Goal: Information Seeking & Learning: Find specific fact

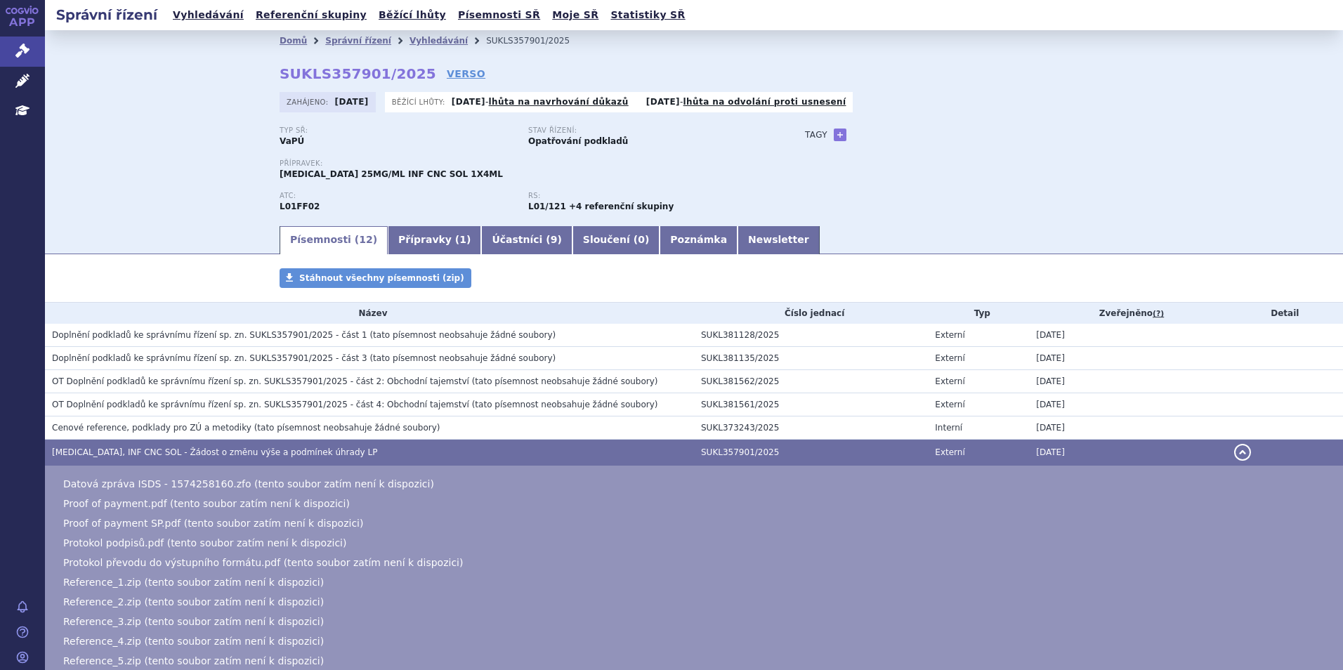
scroll to position [8, 0]
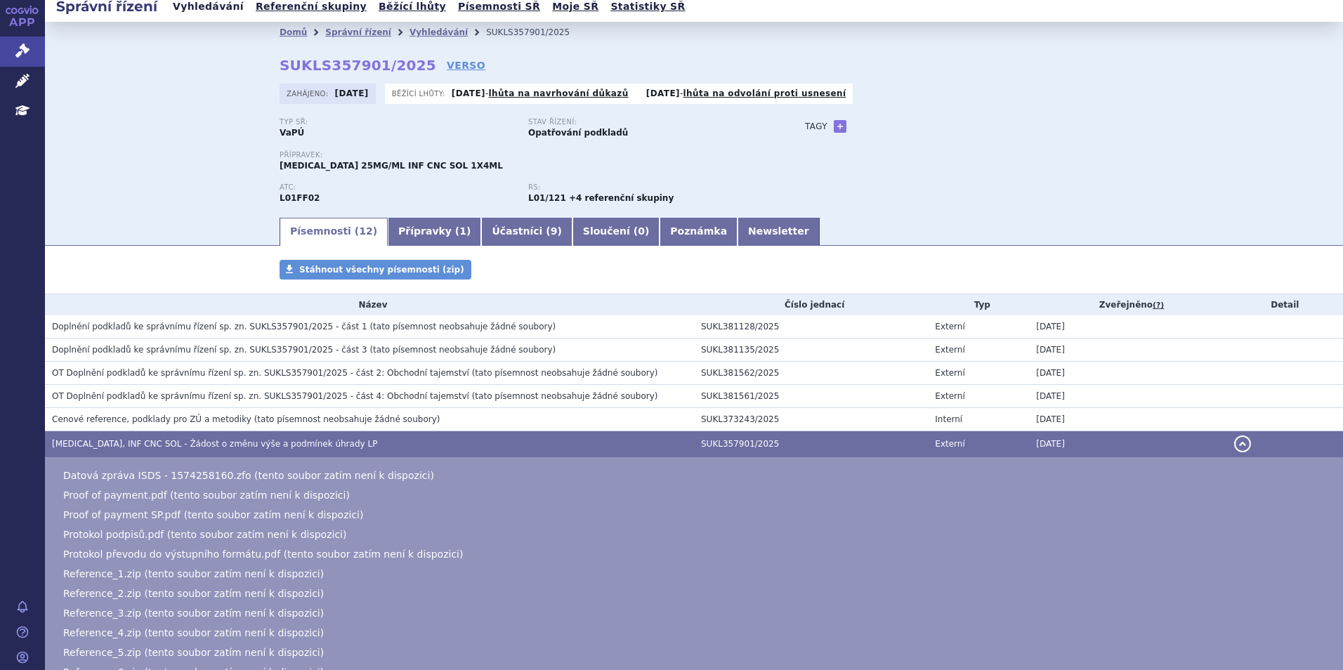
click at [218, 10] on link "Vyhledávání" at bounding box center [208, 6] width 79 height 19
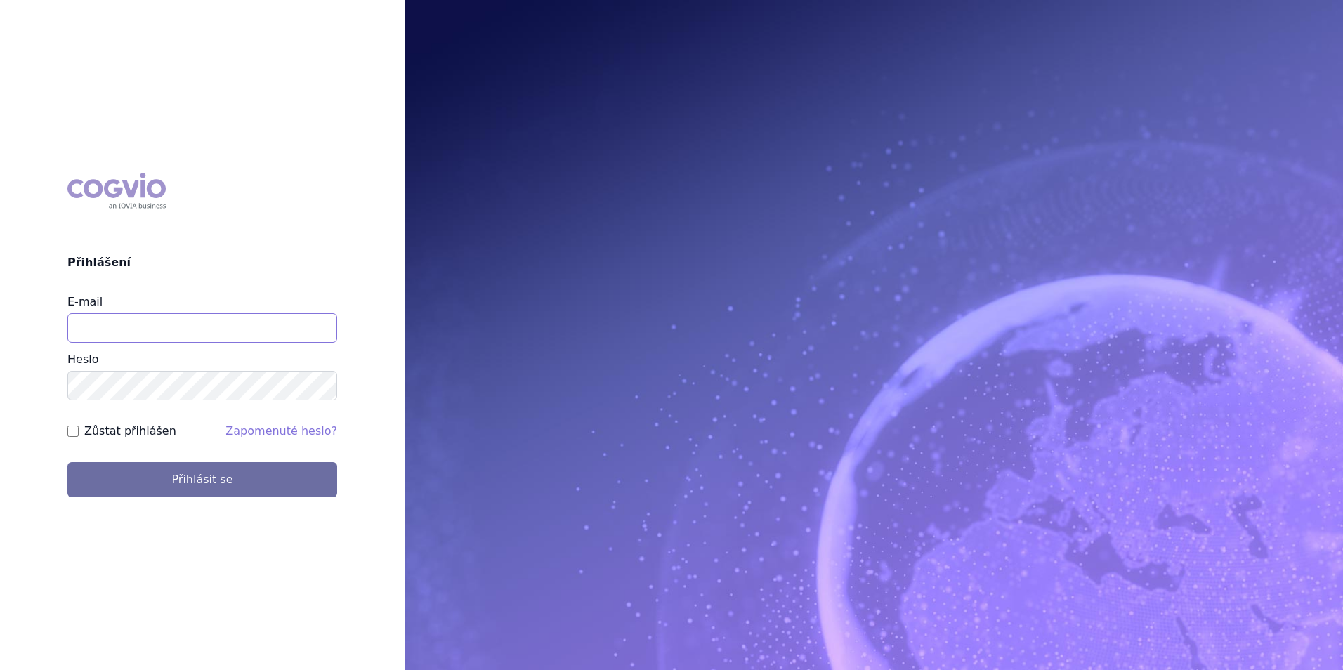
click at [202, 320] on input "E-mail" at bounding box center [202, 328] width 270 height 30
type input "michaela.x.tauchmanova@gsk.com"
click at [67, 462] on button "Přihlásit se" at bounding box center [202, 479] width 270 height 35
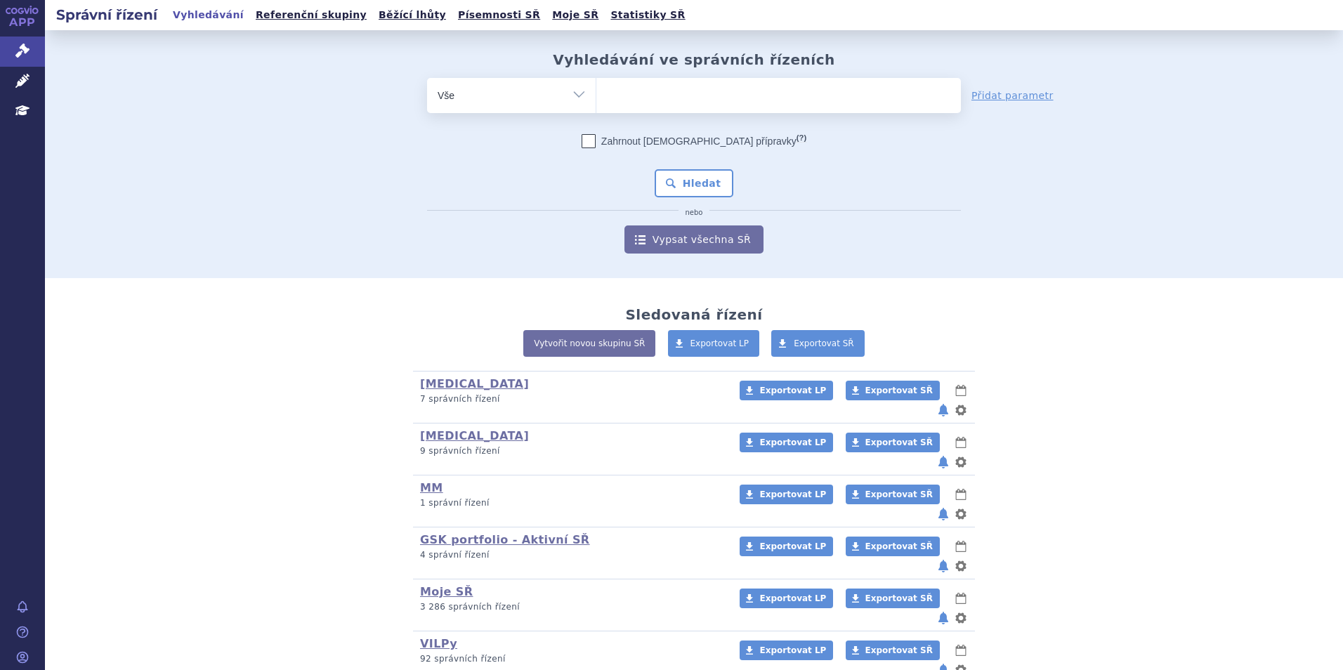
click at [681, 91] on ul at bounding box center [779, 93] width 365 height 30
click at [597, 91] on select at bounding box center [596, 94] width 1 height 35
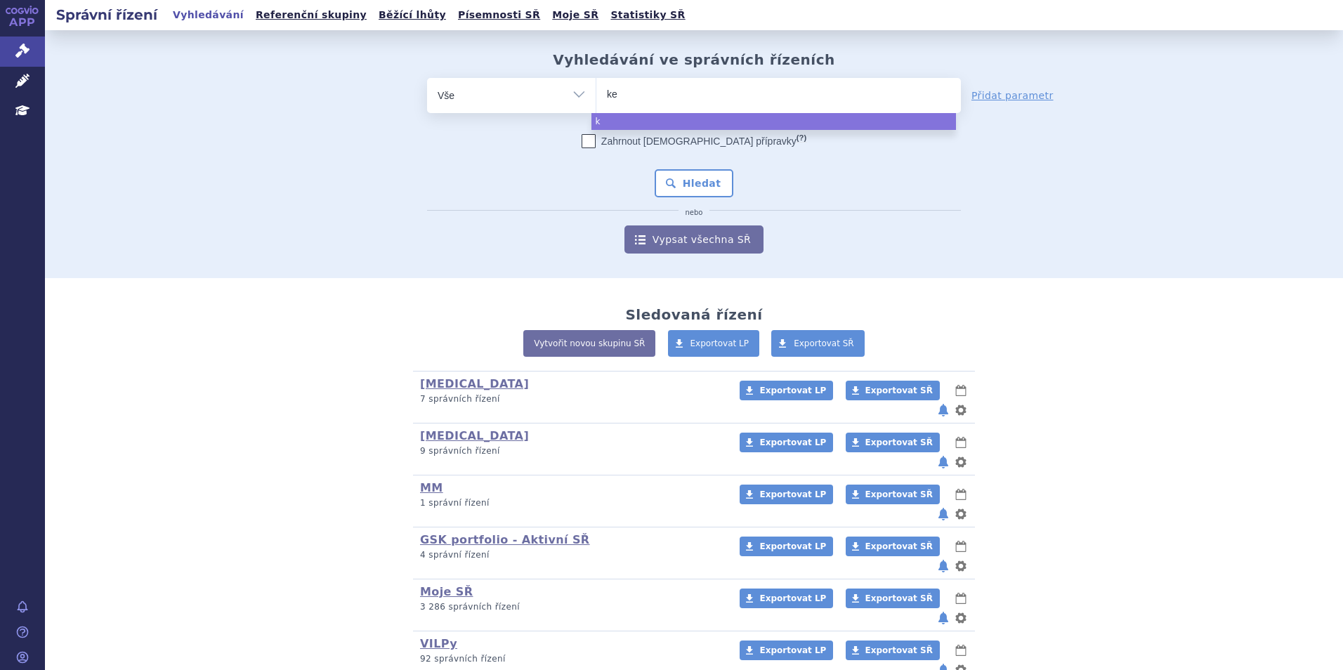
type input "key"
type input "keyt"
type input "keytr"
type input "keytrud"
type input "[MEDICAL_DATA]"
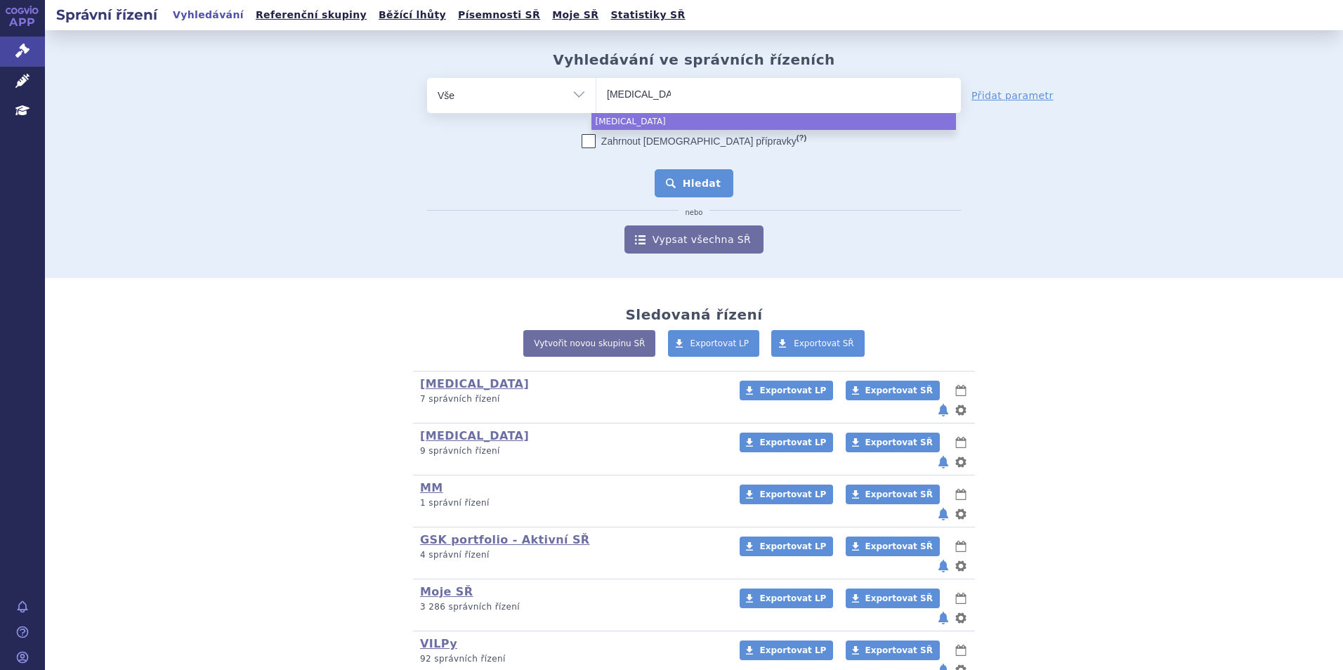
select select "keytruda"
click at [689, 188] on button "Hledat" at bounding box center [694, 183] width 79 height 28
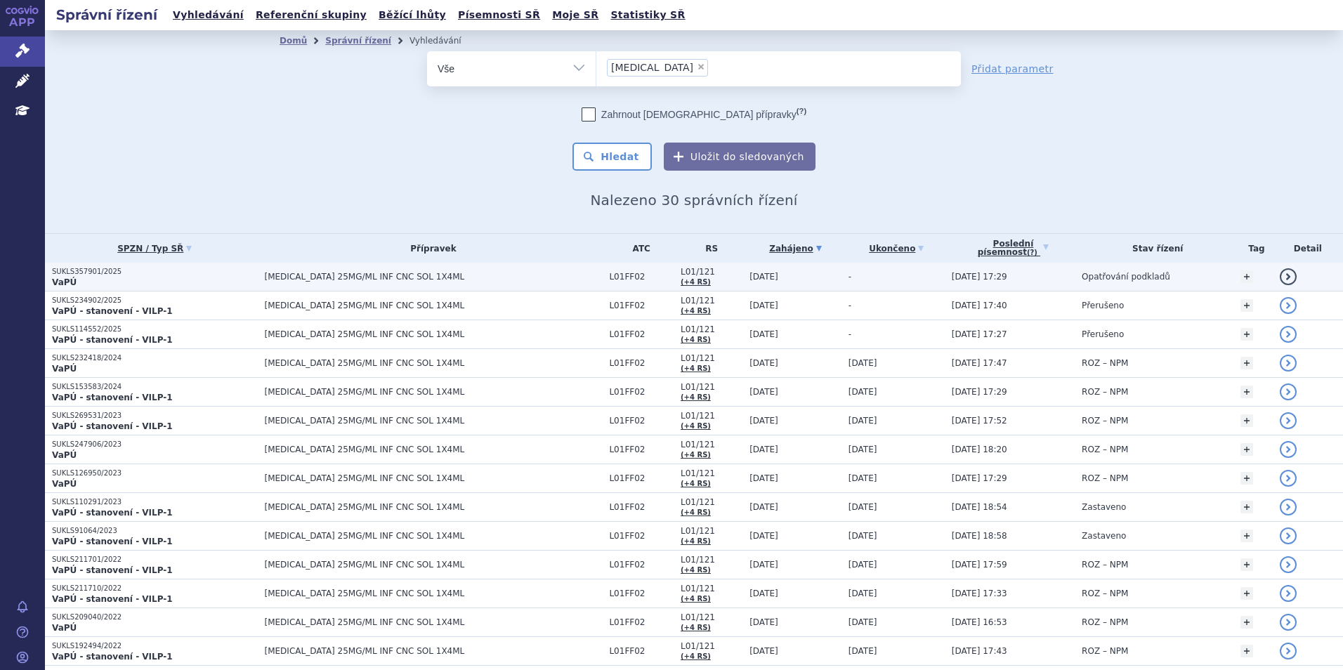
click at [111, 284] on p "VaPÚ" at bounding box center [155, 282] width 206 height 11
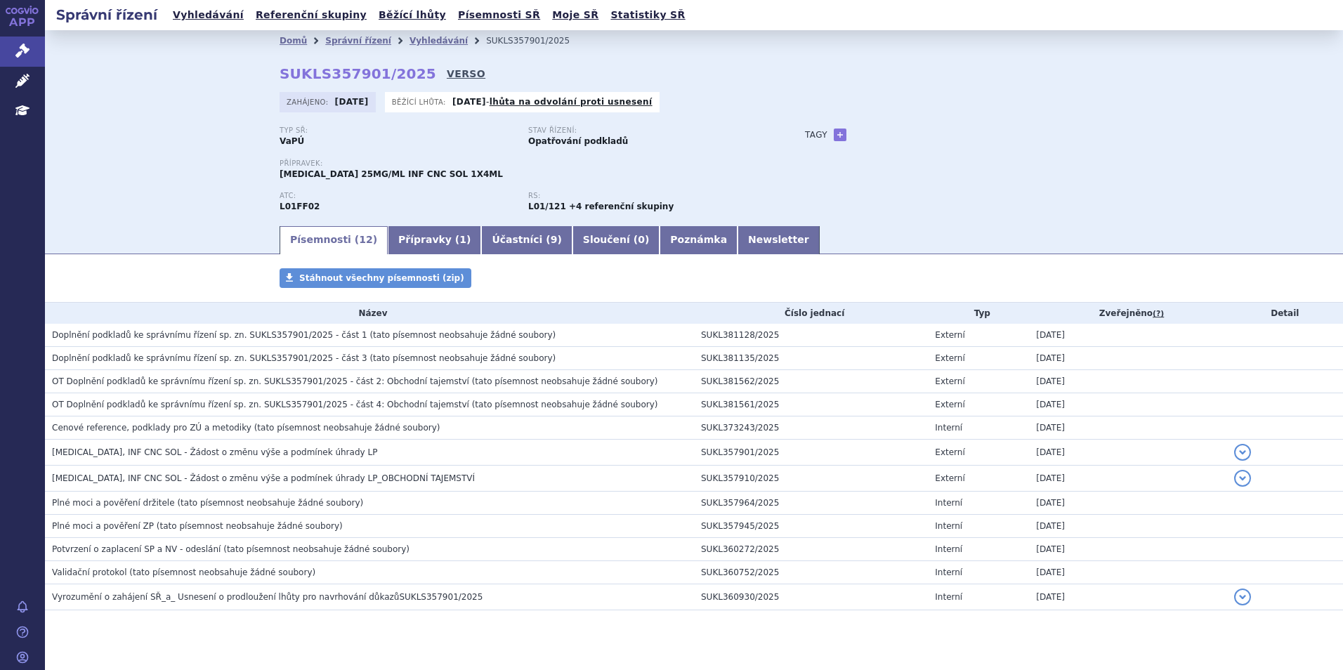
click at [447, 76] on link "VERSO" at bounding box center [466, 74] width 39 height 14
drag, startPoint x: 406, startPoint y: 74, endPoint x: 260, endPoint y: 74, distance: 146.1
click at [260, 74] on div "Domů Správní řízení Vyhledávání SUKLS357901/2025 SUKLS357901/2025 VERSO Zahájen…" at bounding box center [694, 137] width 885 height 173
click at [257, 74] on div "Domů Správní řízení Vyhledávání SUKLS357901/2025 SUKLS357901/2025 VERSO Zahájen…" at bounding box center [694, 137] width 885 height 173
drag, startPoint x: 270, startPoint y: 73, endPoint x: 405, endPoint y: 72, distance: 134.9
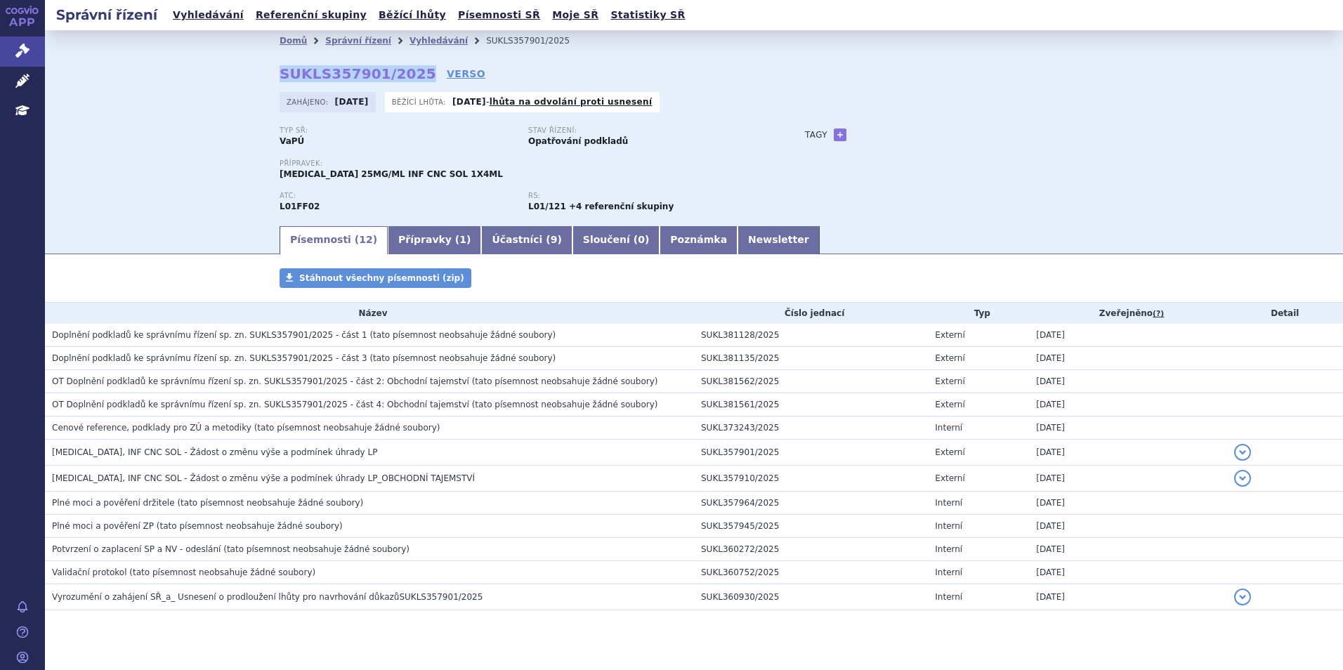
click at [405, 72] on div "Domů Správní řízení Vyhledávání SUKLS357901/2025 SUKLS357901/2025 VERSO Zahájen…" at bounding box center [694, 137] width 885 height 173
copy strong "SUKLS357901/2025"
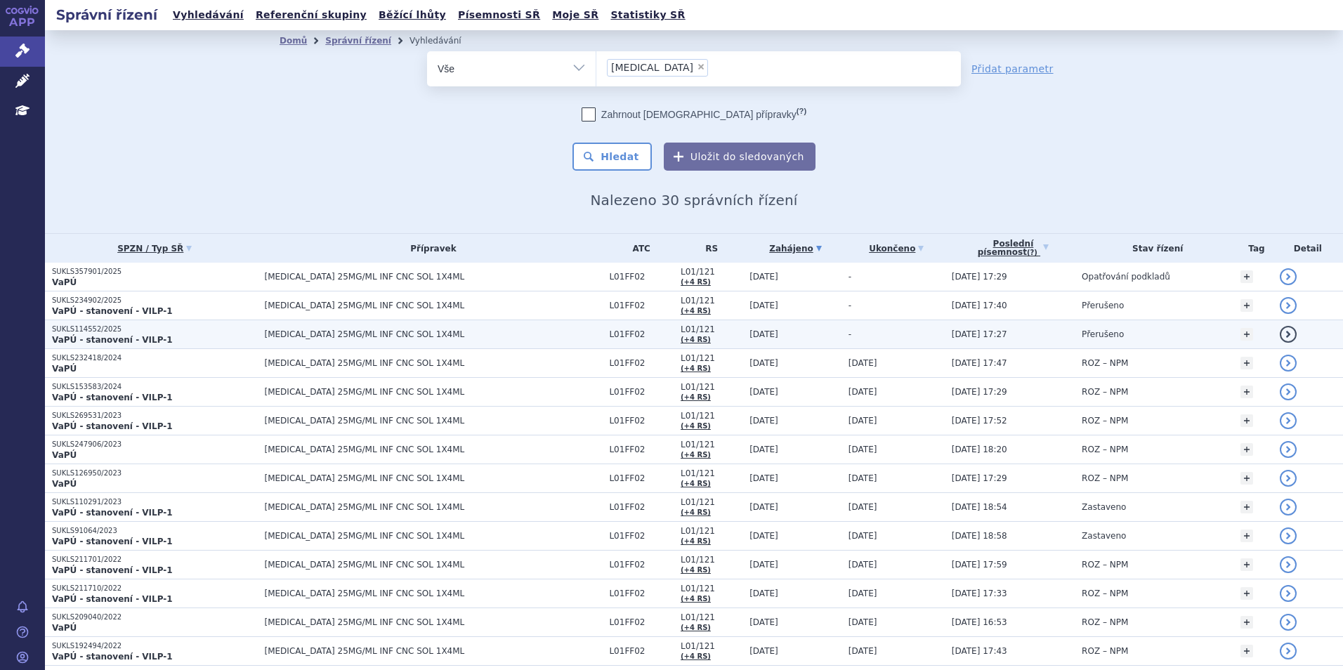
click at [148, 338] on strong "VaPÚ - stanovení - VILP-1" at bounding box center [112, 340] width 121 height 10
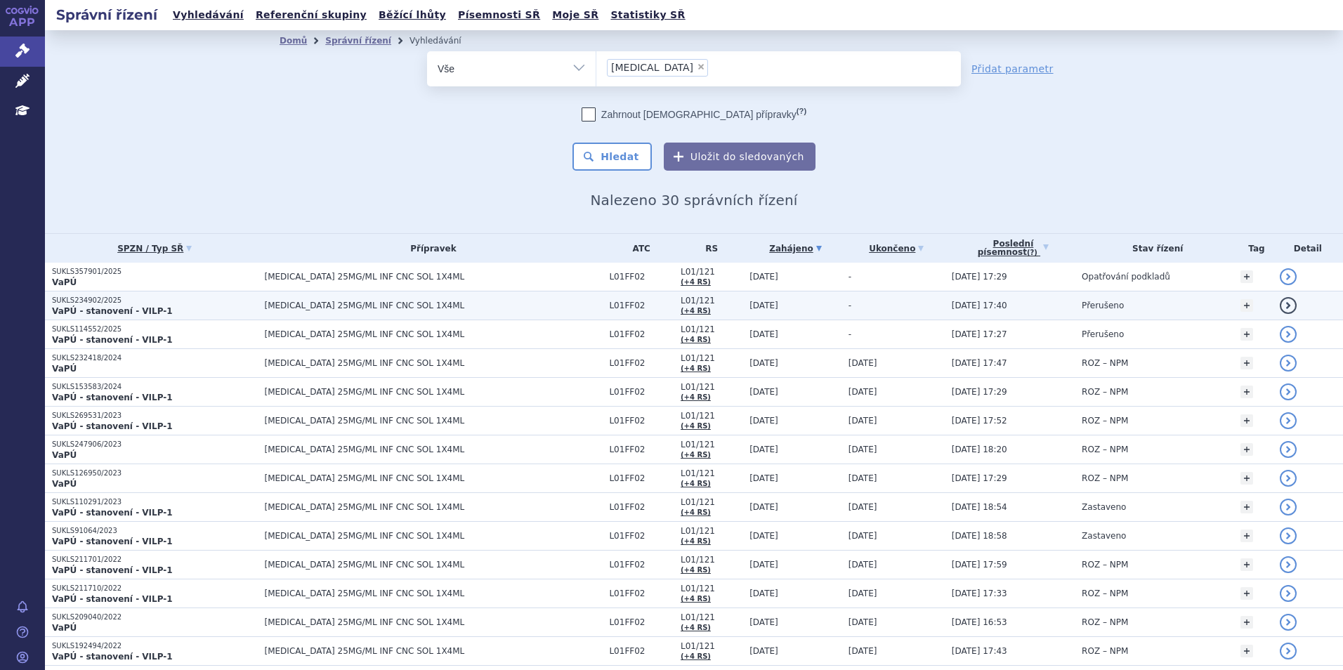
click at [214, 299] on p "SUKLS234902/2025" at bounding box center [155, 301] width 206 height 10
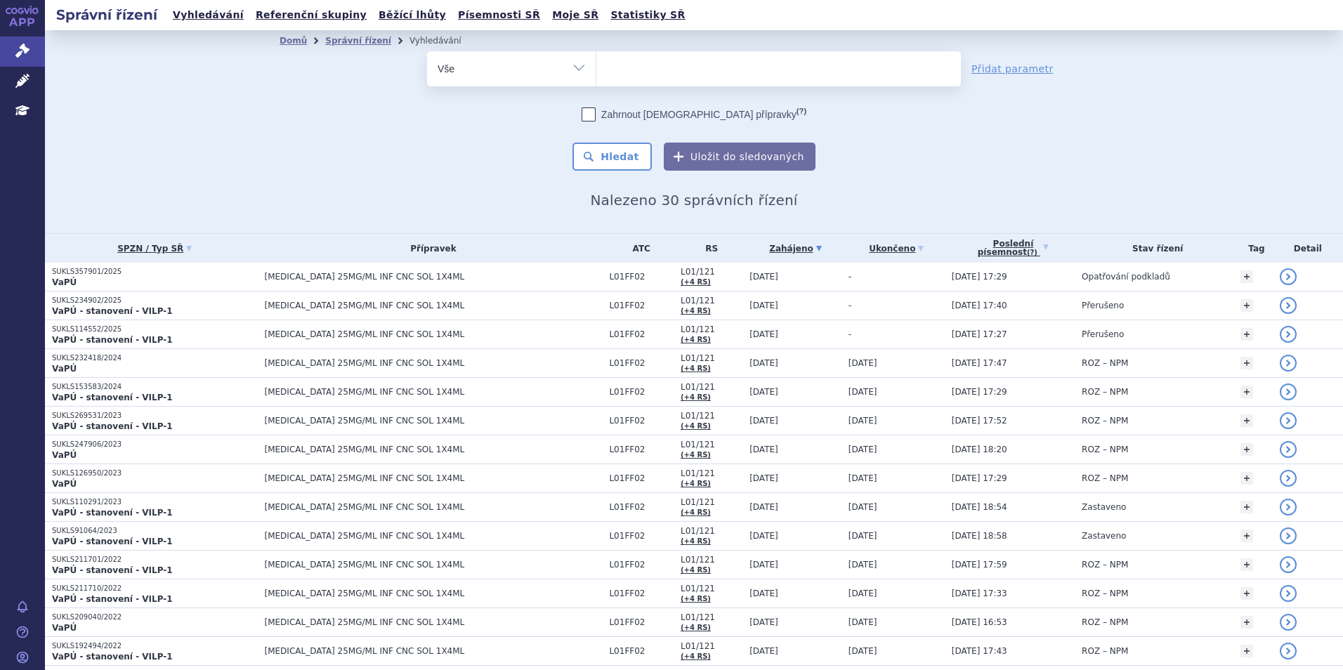
select select
click at [629, 74] on ul at bounding box center [779, 66] width 365 height 30
click at [597, 74] on select "keytruda" at bounding box center [596, 68] width 1 height 35
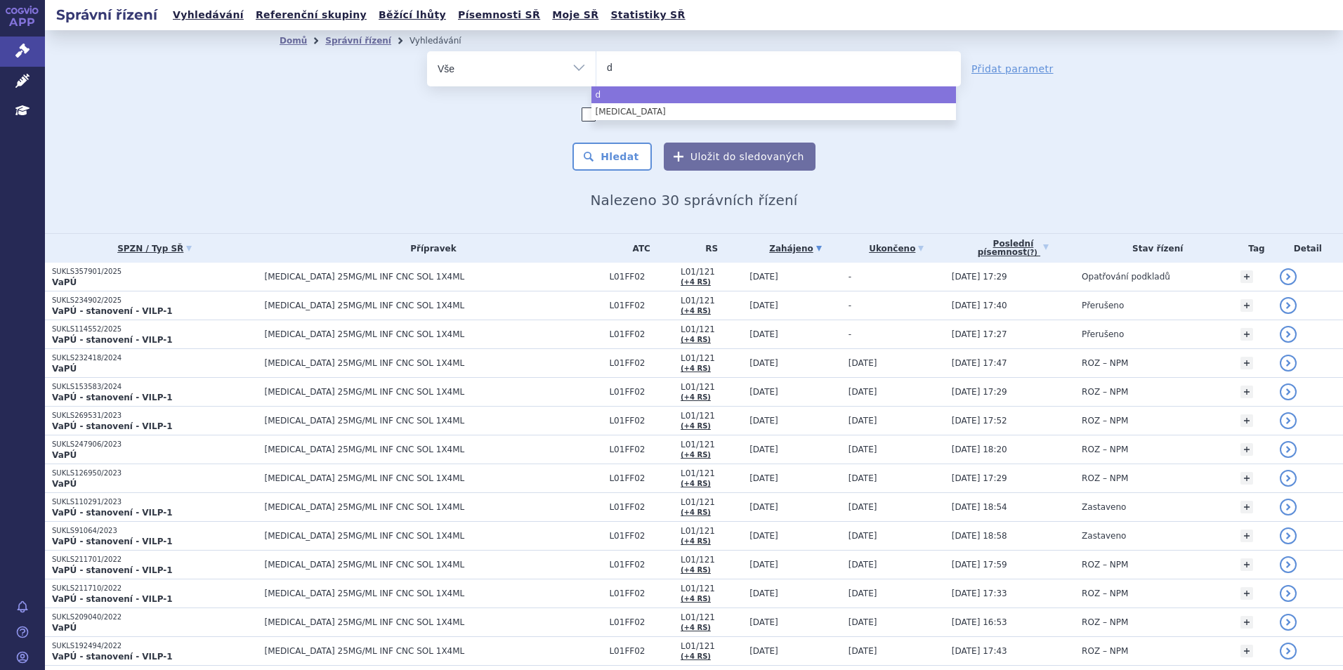
type input "de"
type input "dex"
type input "de"
type input "dec"
type input "decis"
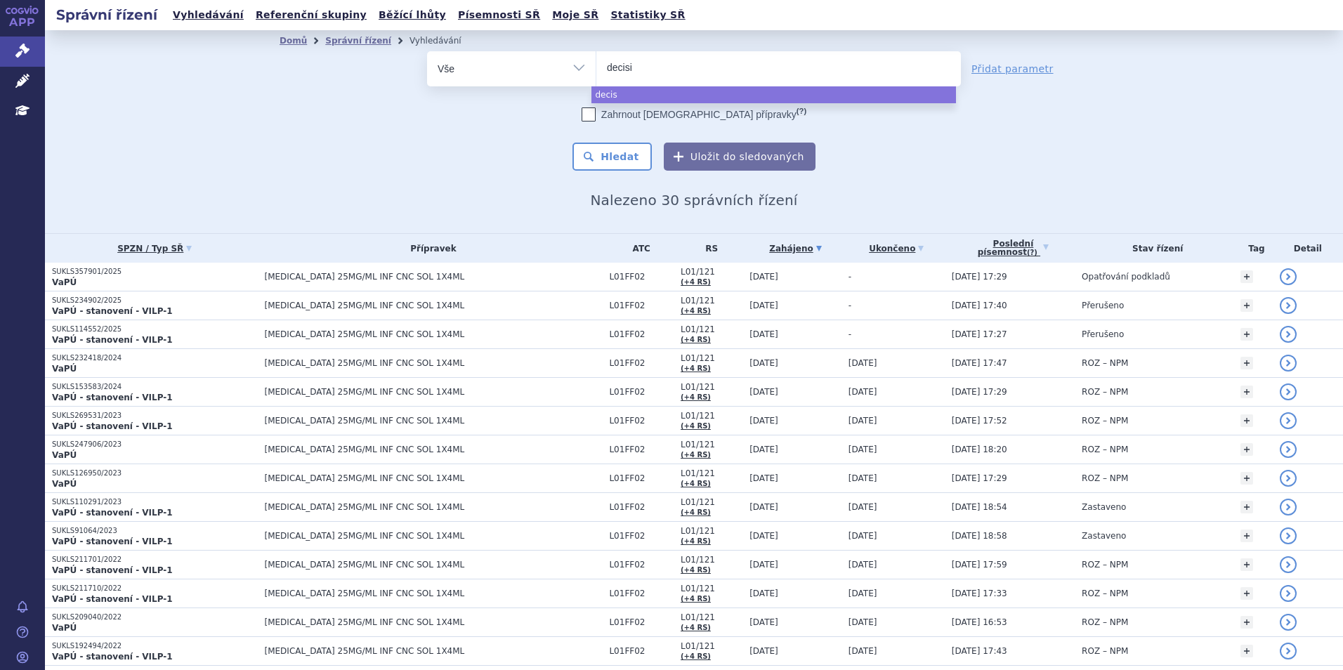
type input "decisio"
type input "decision"
select select "decision"
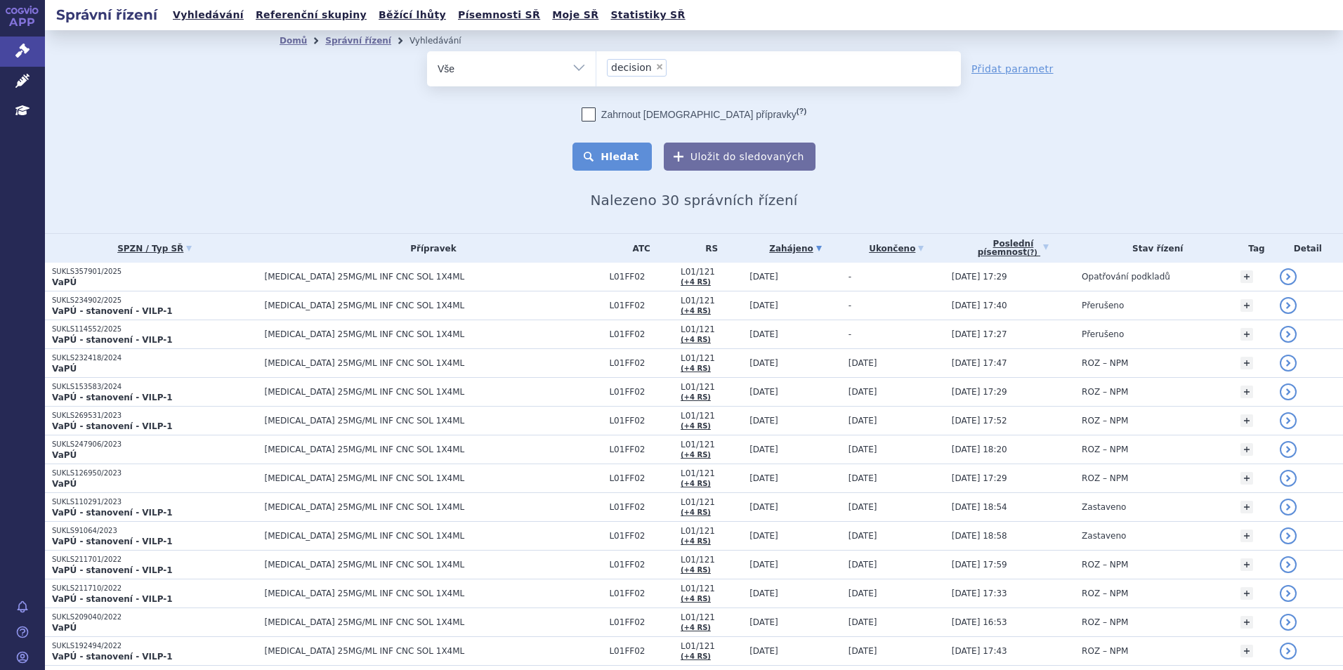
click at [630, 159] on button "Hledat" at bounding box center [612, 157] width 79 height 28
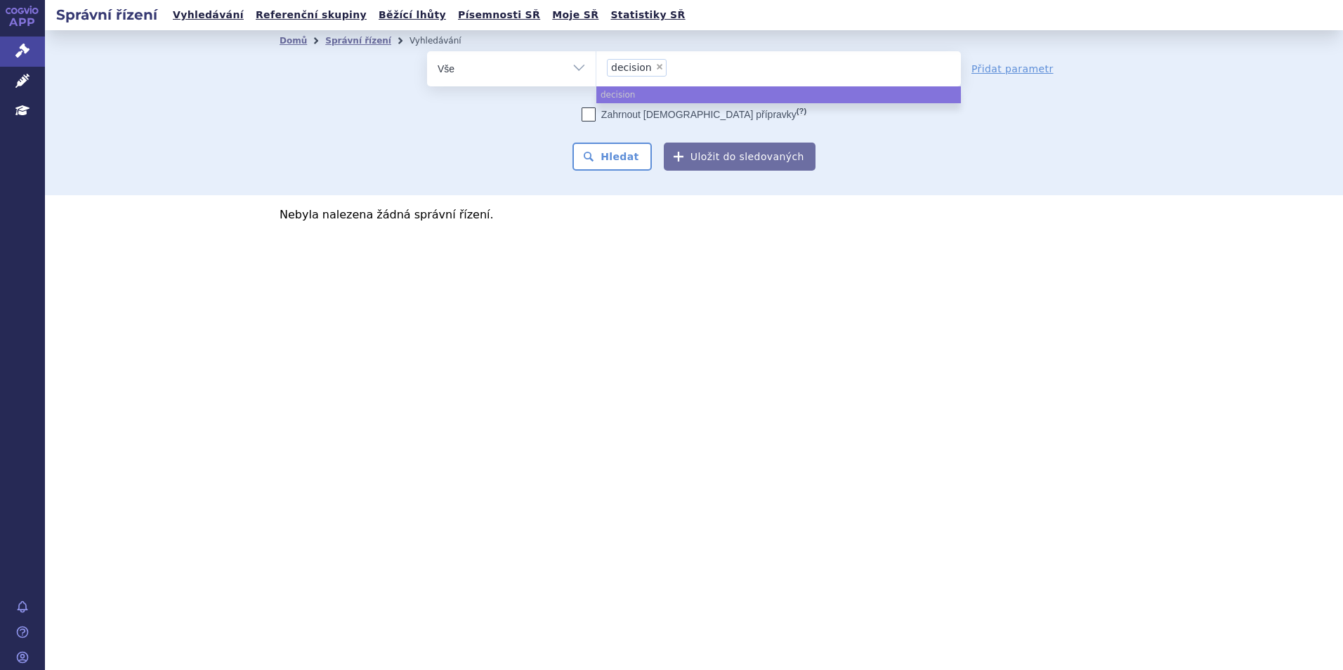
click at [656, 67] on span "×" at bounding box center [660, 67] width 8 height 8
click at [597, 67] on select "decision" at bounding box center [596, 68] width 1 height 35
select select
type input "ta"
type input "tal"
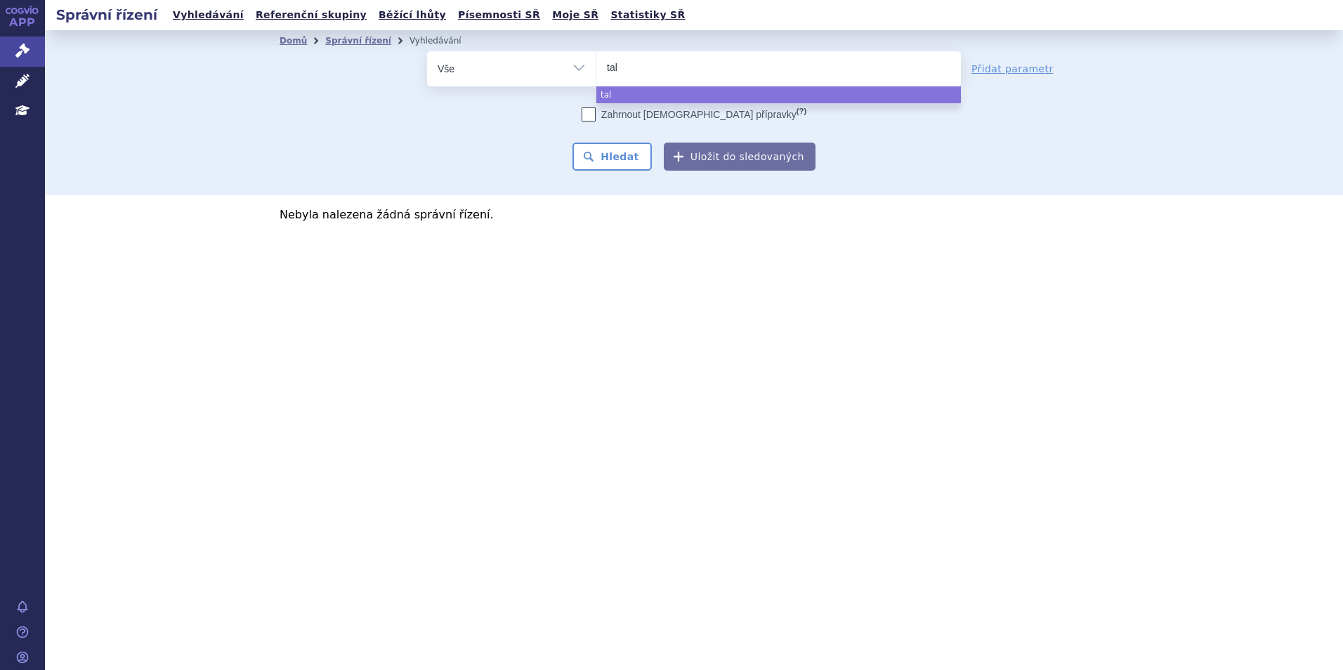
type input "talv"
type input "talve"
type input "talvey"
select select "talvey"
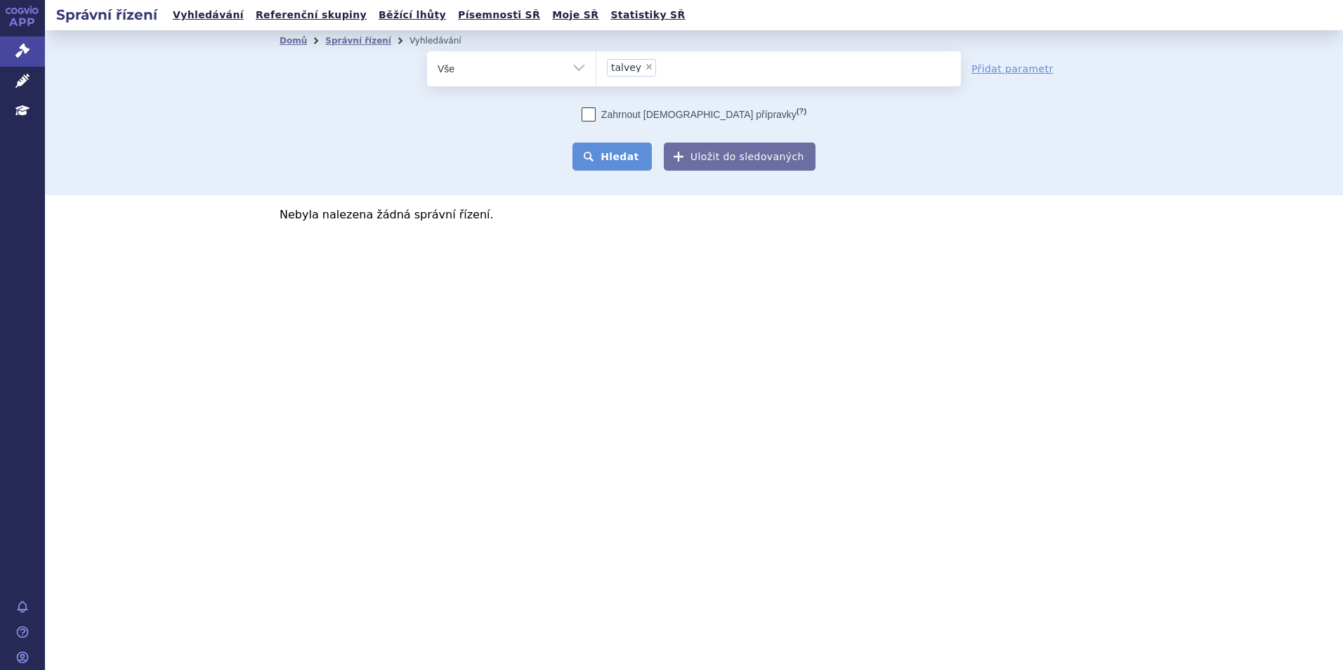
click at [630, 147] on button "Hledat" at bounding box center [612, 157] width 79 height 28
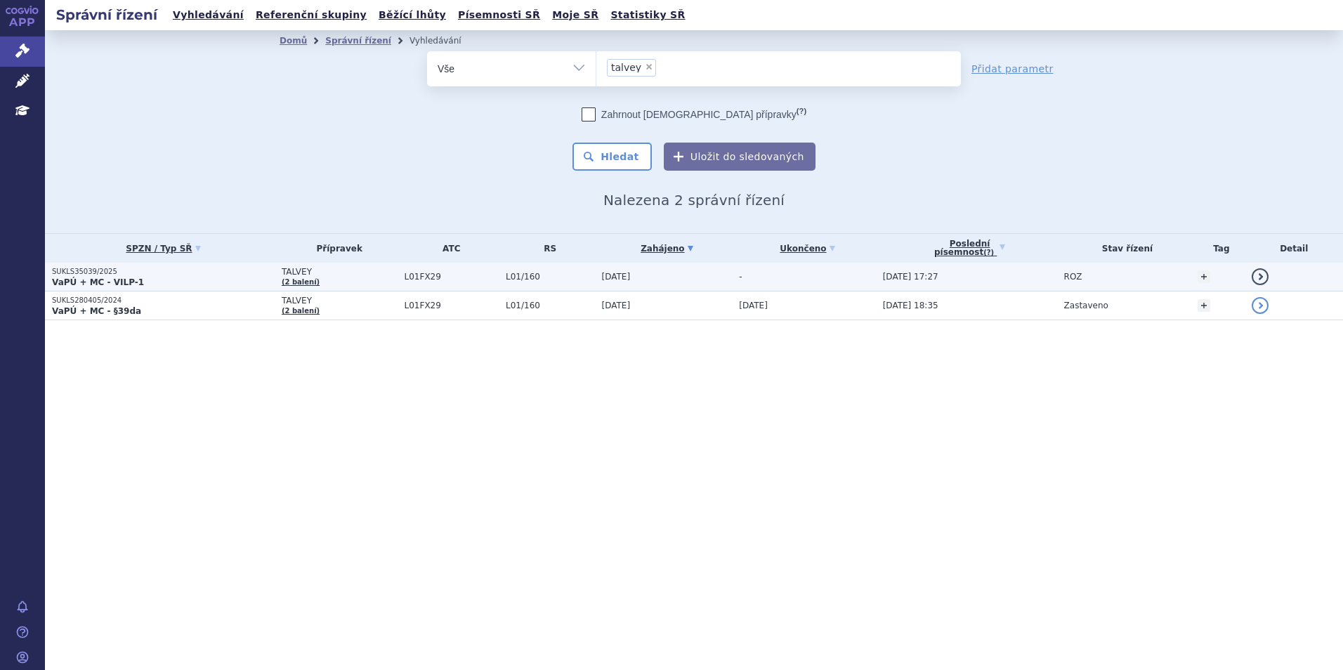
click at [169, 275] on p "SUKLS35039/2025" at bounding box center [163, 272] width 223 height 10
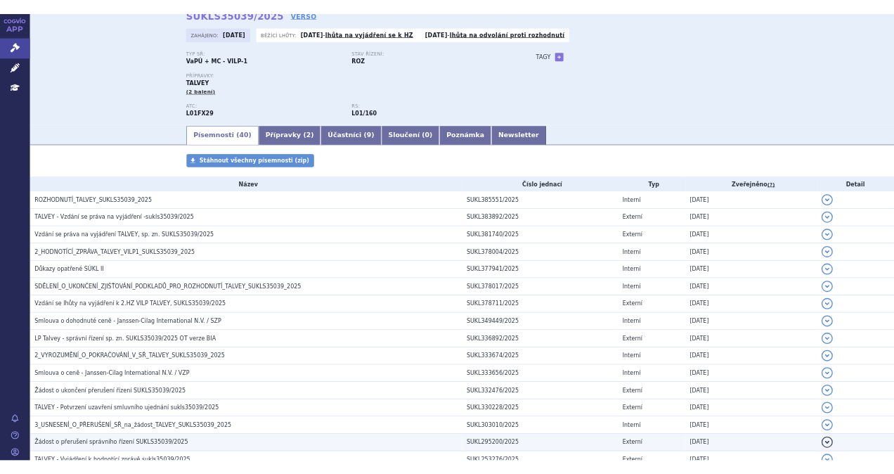
scroll to position [70, 0]
